Goal: Task Accomplishment & Management: Manage account settings

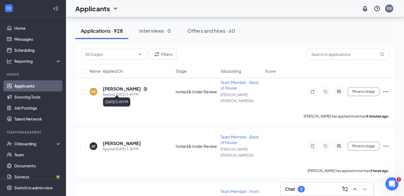
scroll to position [60, 0]
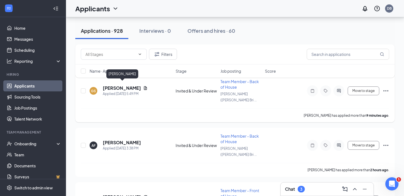
click at [132, 85] on h5 "[PERSON_NAME]" at bounding box center [122, 88] width 38 height 6
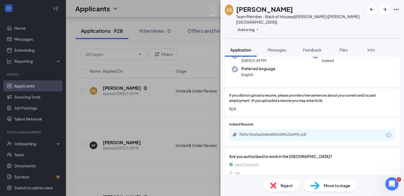
scroll to position [50, 0]
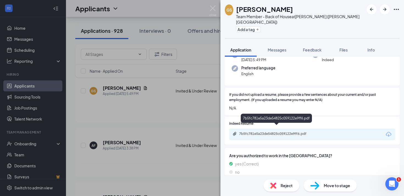
click at [265, 131] on div "7b5fc781e5a23de54825c059122e9ff6.pdf" at bounding box center [277, 133] width 77 height 4
click at [201, 61] on div "GS Giordanna Squillace Team Member - Back of House at Penrose (Platt Bridge) Ad…" at bounding box center [202, 98] width 404 height 196
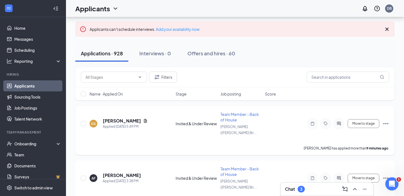
scroll to position [21, 0]
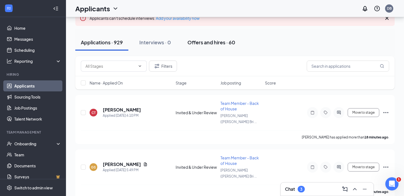
scroll to position [48, 0]
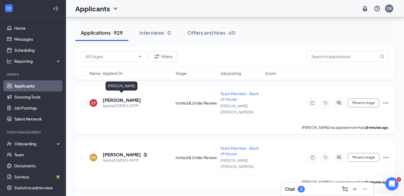
click at [112, 99] on h5 "[PERSON_NAME]" at bounding box center [122, 100] width 38 height 6
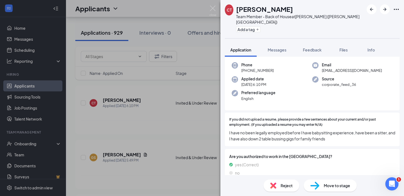
scroll to position [25, 0]
click at [170, 100] on div "CT [PERSON_NAME] Team Member - Back of House at [GEOGRAPHIC_DATA] ([PERSON_NAME…" at bounding box center [202, 98] width 404 height 196
